Goal: Information Seeking & Learning: Learn about a topic

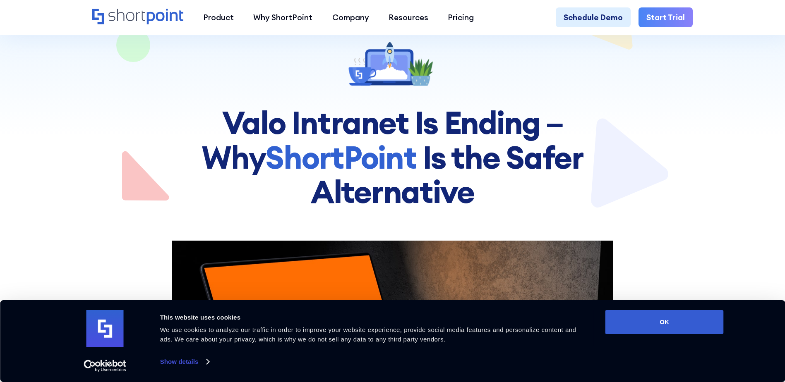
scroll to position [166, 0]
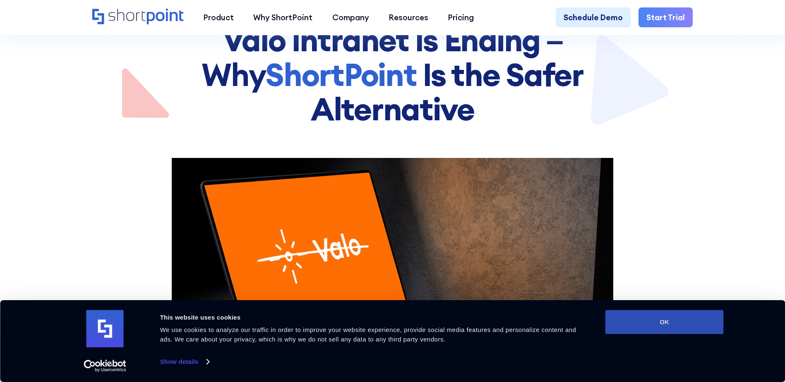
click at [713, 322] on button "OK" at bounding box center [665, 322] width 118 height 24
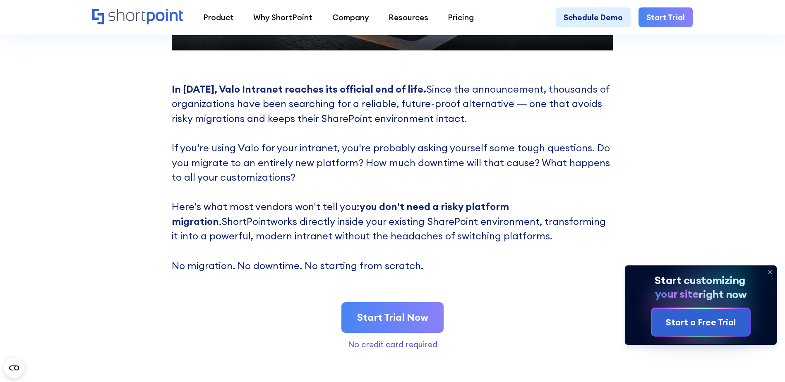
scroll to position [621, 0]
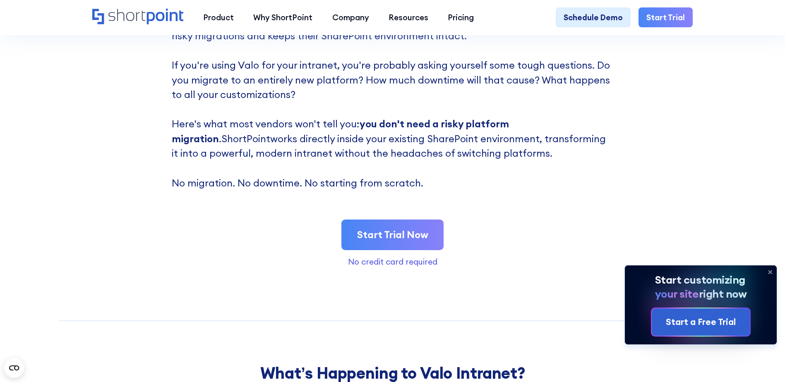
click at [337, 159] on p "In July 2025, Valo Intranet reaches its official end of life. Since the announc…" at bounding box center [393, 95] width 442 height 192
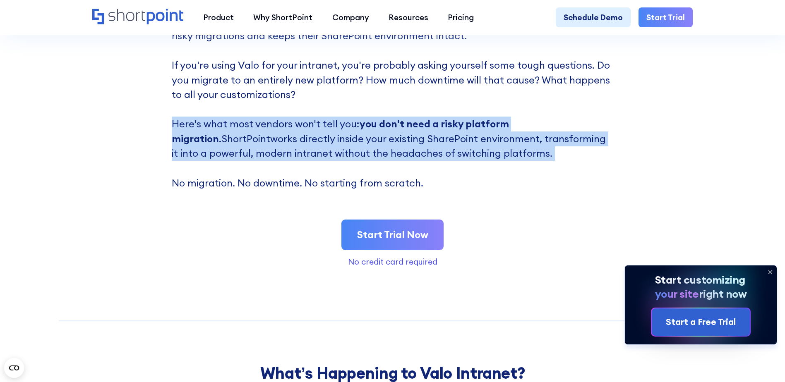
click at [337, 159] on p "In July 2025, Valo Intranet reaches its official end of life. Since the announc…" at bounding box center [393, 95] width 442 height 192
click at [274, 225] on div "In July 2025, Valo Intranet reaches its official end of life. Since the announc…" at bounding box center [393, 132] width 442 height 267
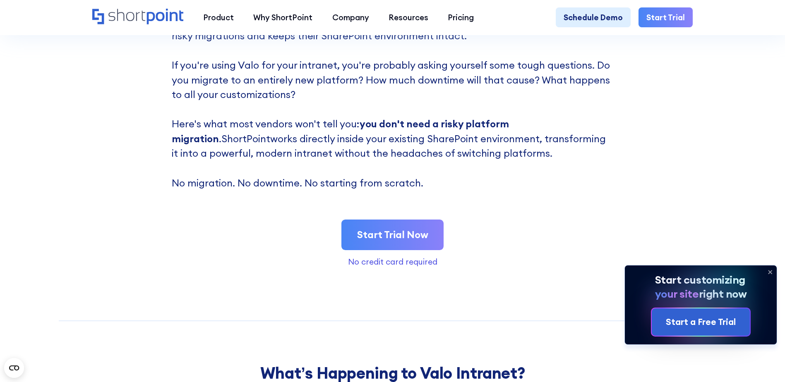
click at [292, 197] on div "In July 2025, Valo Intranet reaches its official end of life. Since the announc…" at bounding box center [393, 132] width 442 height 267
click at [291, 191] on p "In July 2025, Valo Intranet reaches its official end of life. Since the announc…" at bounding box center [393, 95] width 442 height 192
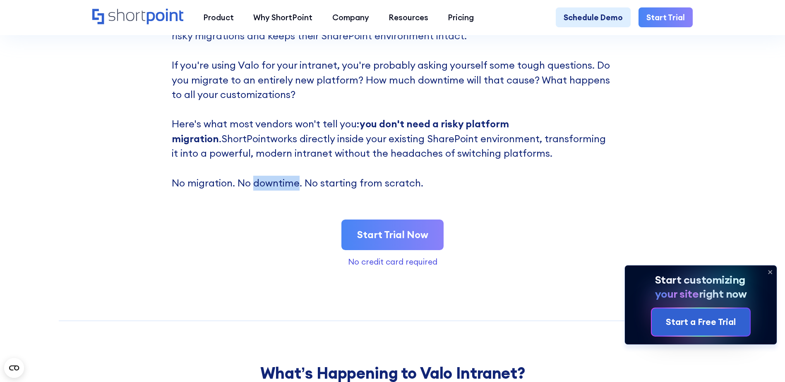
click at [291, 191] on p "In July 2025, Valo Intranet reaches its official end of life. Since the announc…" at bounding box center [393, 95] width 442 height 192
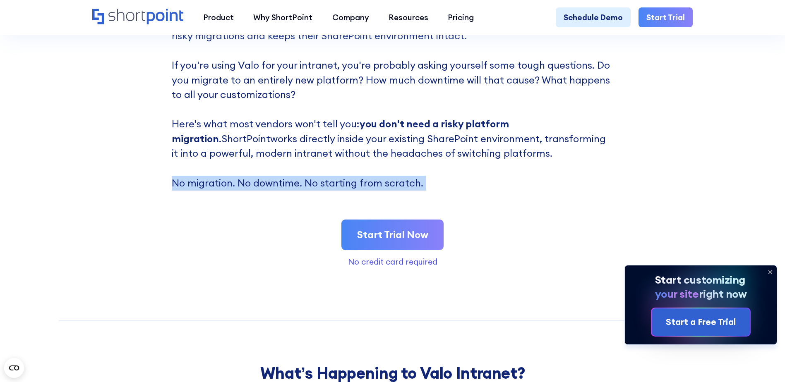
drag, startPoint x: 291, startPoint y: 192, endPoint x: 292, endPoint y: 210, distance: 18.2
click at [292, 210] on div "In July 2025, Valo Intranet reaches its official end of life. Since the announc…" at bounding box center [393, 132] width 442 height 267
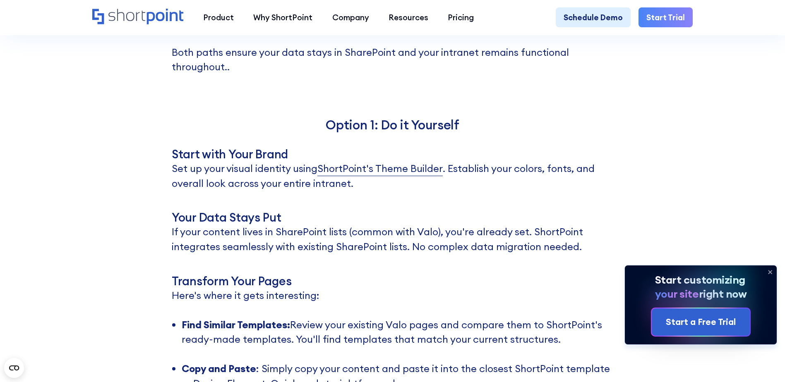
scroll to position [4139, 0]
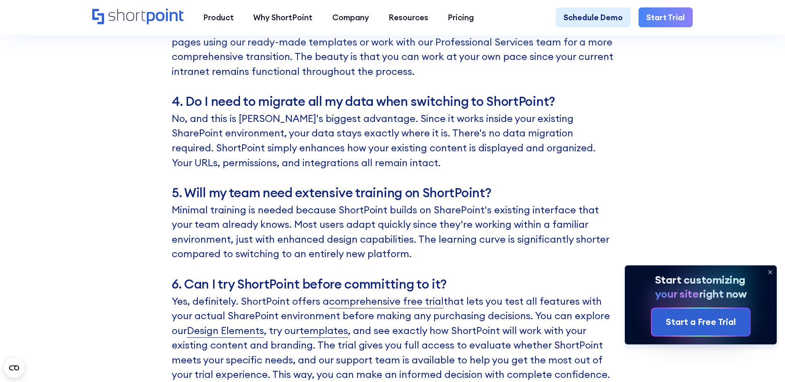
scroll to position [6581, 0]
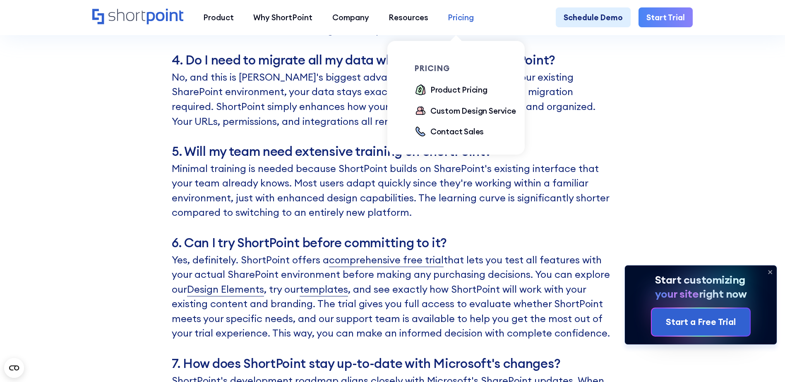
click at [457, 16] on div "Pricing" at bounding box center [461, 18] width 26 height 12
click at [459, 20] on div "Pricing" at bounding box center [461, 18] width 26 height 12
click at [456, 93] on div "Product Pricing" at bounding box center [458, 90] width 57 height 12
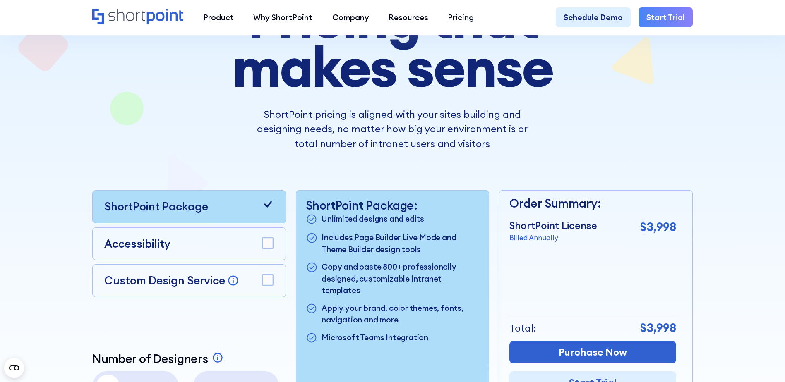
scroll to position [166, 0]
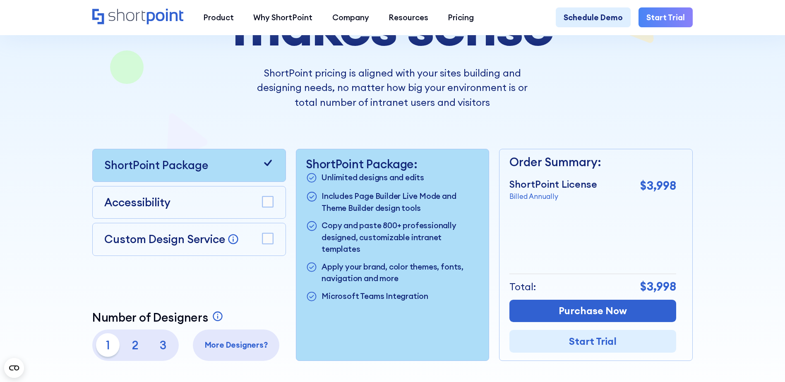
click at [537, 199] on p "Billed Annually" at bounding box center [554, 197] width 88 height 10
click at [265, 207] on rect at bounding box center [267, 202] width 11 height 11
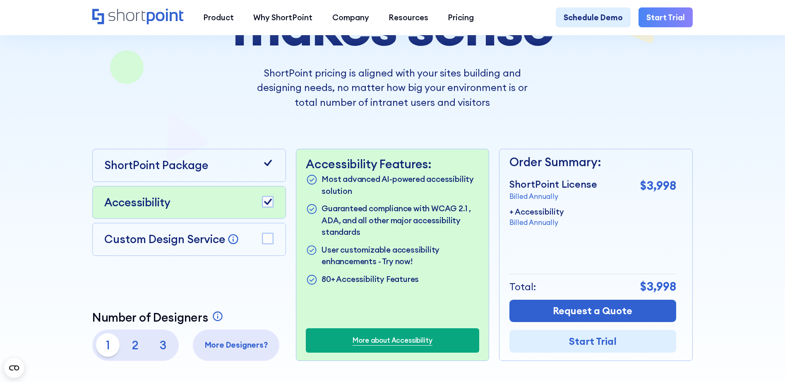
click at [265, 205] on icon at bounding box center [268, 202] width 8 height 6
click at [265, 204] on rect at bounding box center [267, 202] width 11 height 11
click at [304, 207] on div "Accessibility Features: Most advanced AI-powered accessibility solution Guarant…" at bounding box center [392, 254] width 193 height 211
click at [264, 243] on rect at bounding box center [267, 238] width 11 height 11
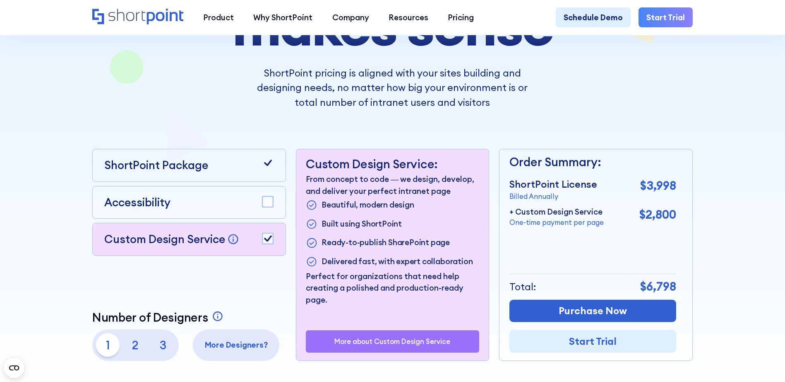
click at [263, 243] on rect at bounding box center [267, 238] width 11 height 11
click at [272, 248] on div "Custom Design Service Bring your dream design to life with our Custom Design Se…" at bounding box center [188, 239] width 169 height 17
click at [264, 244] on rect at bounding box center [267, 238] width 11 height 11
click at [260, 245] on div "Custom Design Service Bring your dream design to life with our Custom Design Se…" at bounding box center [188, 239] width 169 height 17
click at [267, 169] on icon at bounding box center [268, 163] width 12 height 12
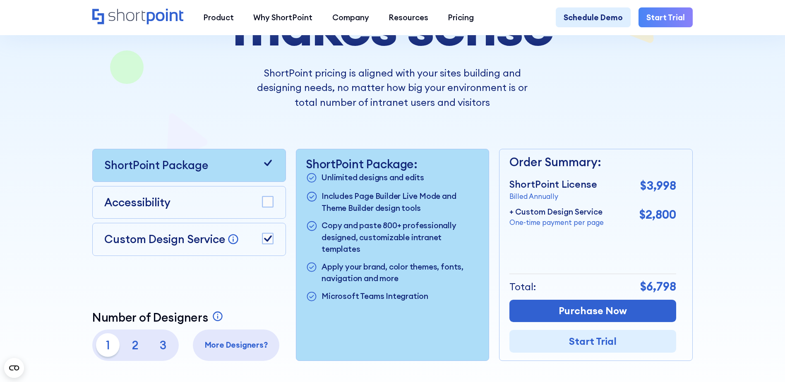
click at [266, 235] on div "Custom Design Service Bring your dream design to life with our Custom Design Se…" at bounding box center [188, 239] width 169 height 17
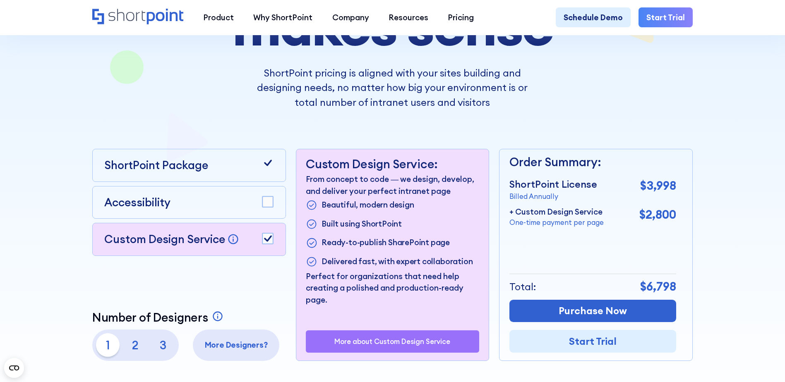
click at [266, 241] on rect at bounding box center [267, 238] width 11 height 11
click at [266, 163] on icon at bounding box center [268, 163] width 12 height 12
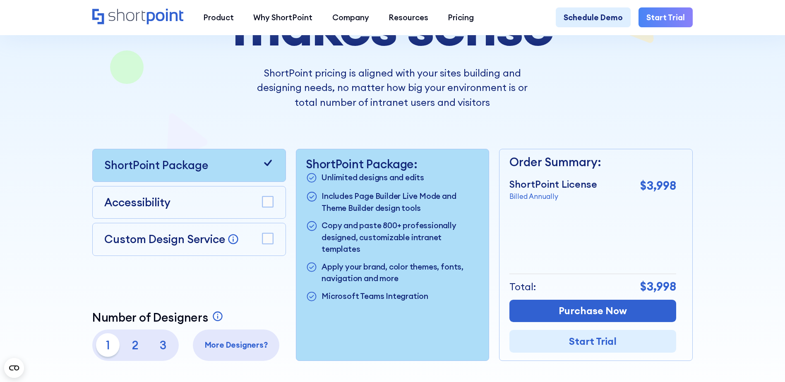
click at [267, 169] on icon at bounding box center [268, 163] width 12 height 12
click at [262, 205] on rect at bounding box center [267, 202] width 11 height 11
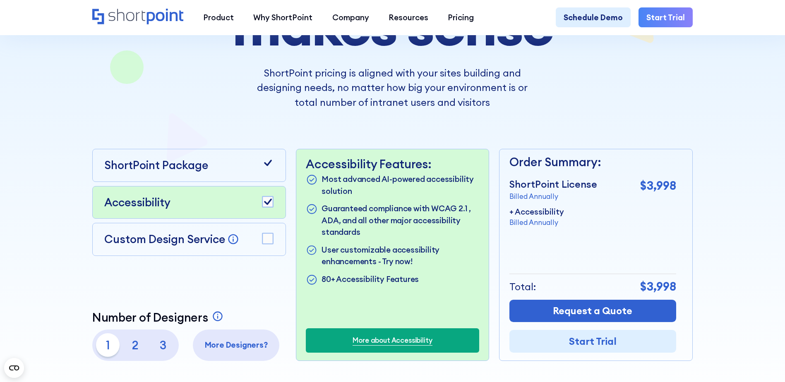
scroll to position [207, 0]
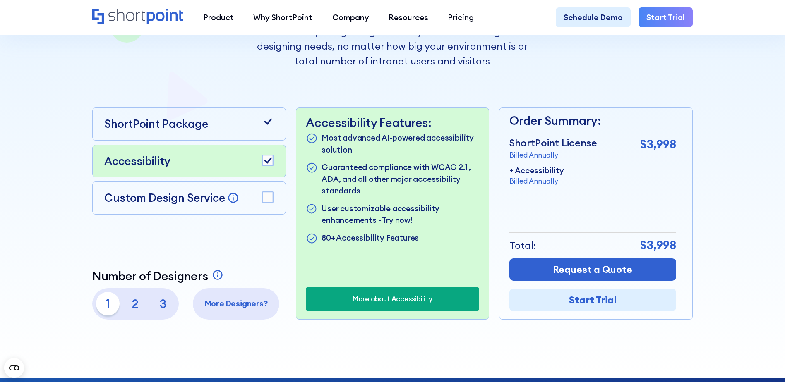
click at [227, 139] on div "ShortPoint Package" at bounding box center [189, 124] width 194 height 33
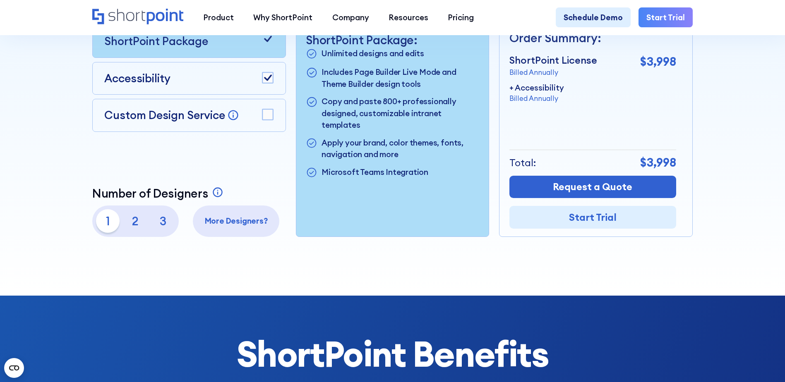
scroll to position [331, 0]
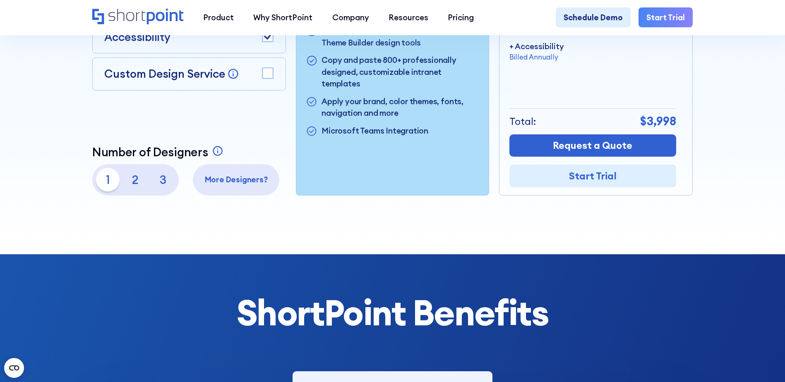
click at [109, 186] on p "1" at bounding box center [108, 180] width 24 height 24
click at [129, 186] on p "2" at bounding box center [136, 180] width 24 height 24
click at [161, 184] on p "3" at bounding box center [163, 180] width 24 height 24
click at [140, 188] on p "2" at bounding box center [136, 180] width 24 height 24
click at [113, 185] on p "1" at bounding box center [108, 180] width 24 height 24
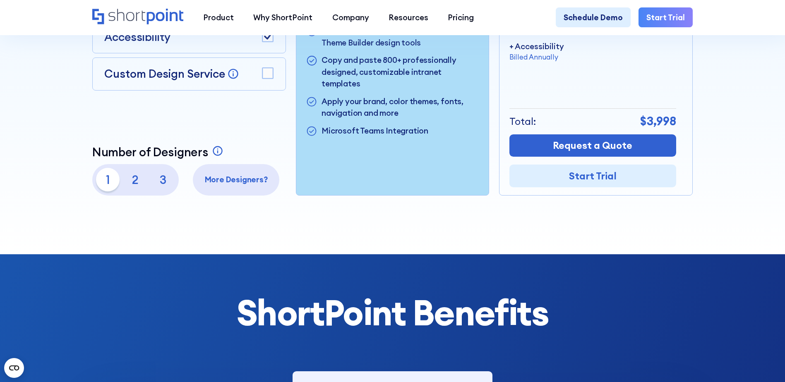
click at [133, 183] on p "2" at bounding box center [136, 180] width 24 height 24
click at [161, 182] on p "3" at bounding box center [163, 180] width 24 height 24
click at [112, 183] on p "1" at bounding box center [108, 180] width 24 height 24
click at [154, 182] on p "3" at bounding box center [163, 180] width 24 height 24
click at [118, 183] on div "1 2 3" at bounding box center [135, 180] width 79 height 24
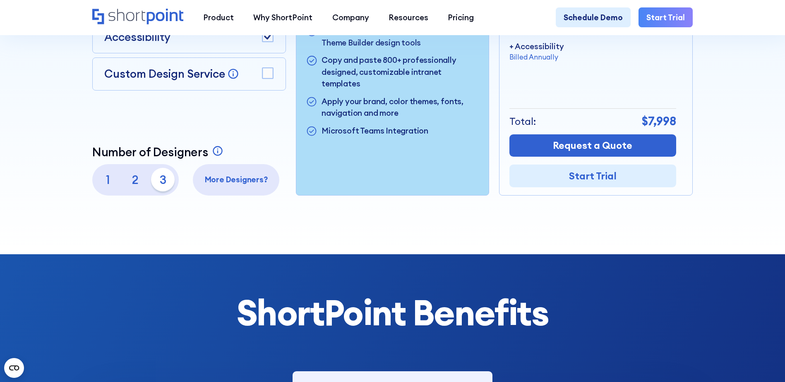
click at [161, 181] on p "3" at bounding box center [163, 180] width 24 height 24
click at [103, 187] on p "1" at bounding box center [108, 180] width 24 height 24
click at [244, 185] on p "More Designers?" at bounding box center [236, 180] width 79 height 12
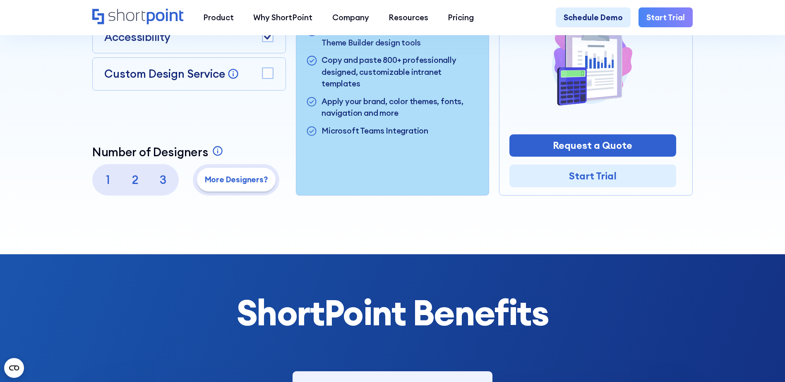
scroll to position [207, 0]
